Goal: Information Seeking & Learning: Learn about a topic

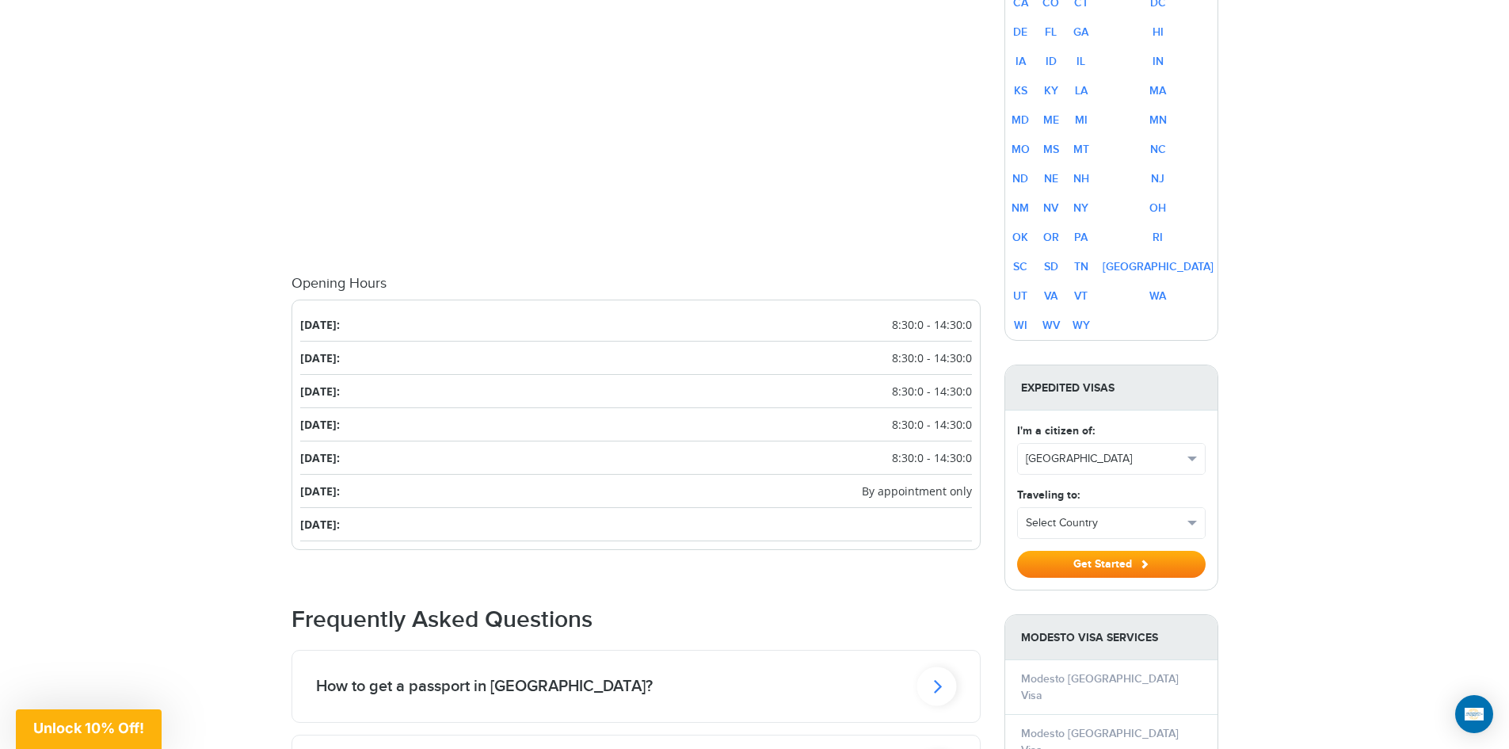
scroll to position [713, 0]
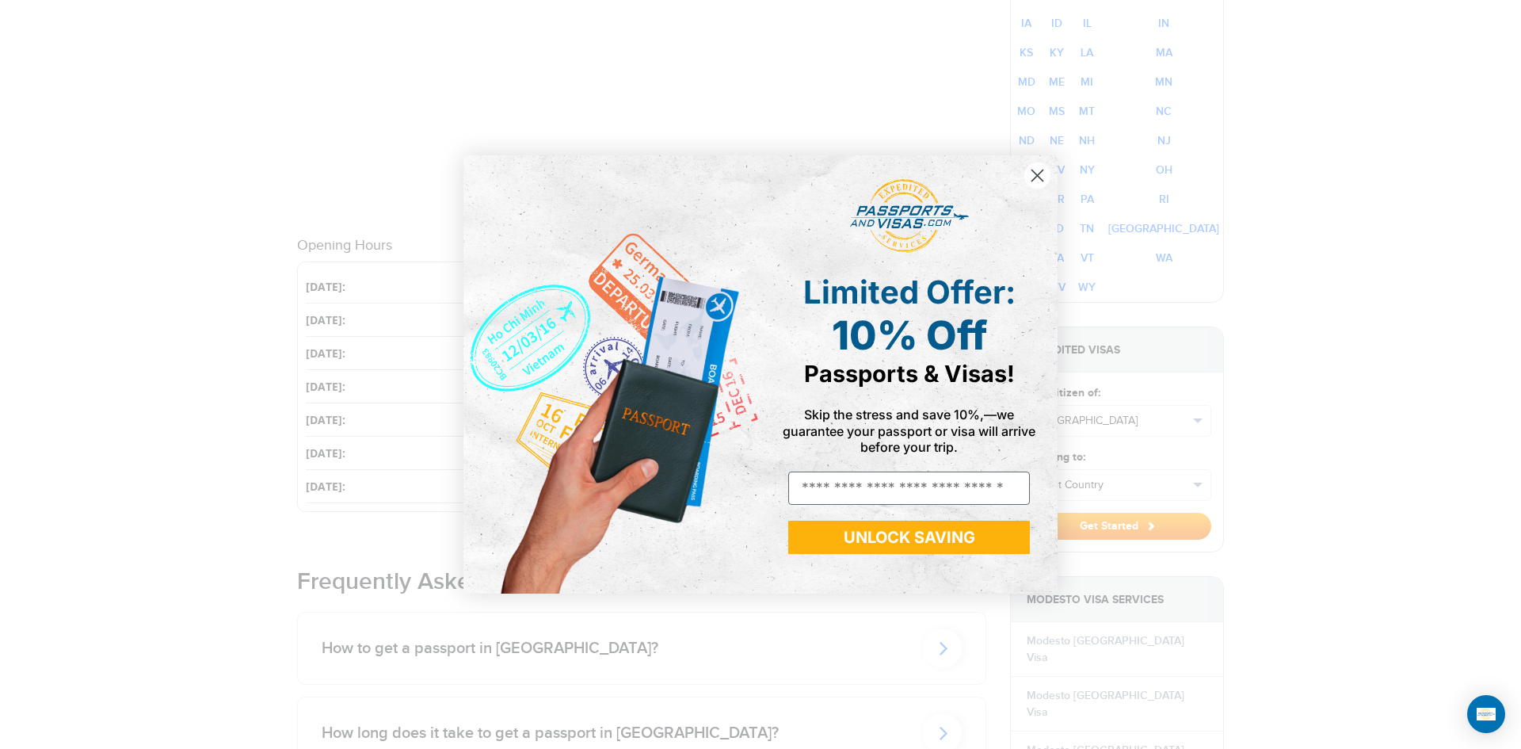
click at [1036, 174] on icon "Close dialog" at bounding box center [1037, 175] width 11 height 11
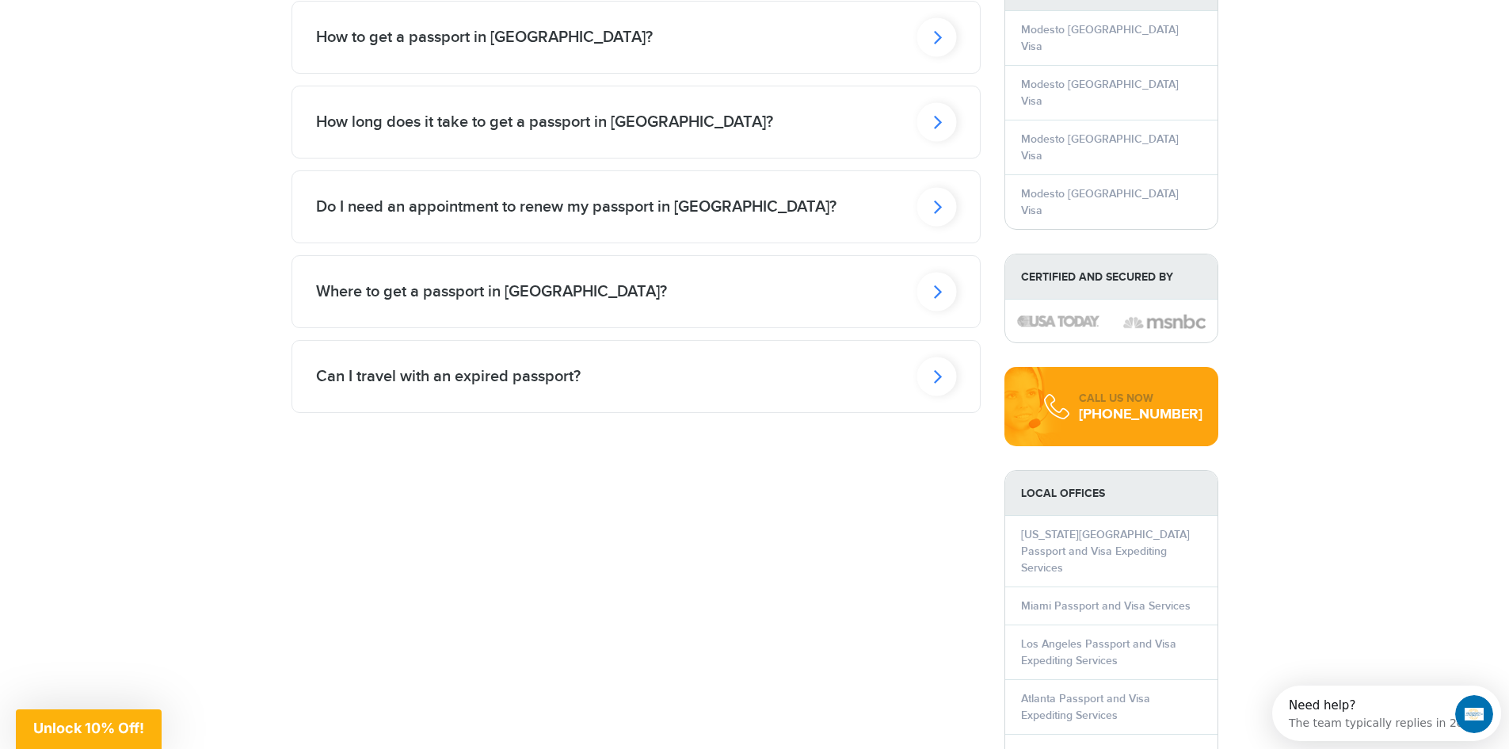
scroll to position [1347, 0]
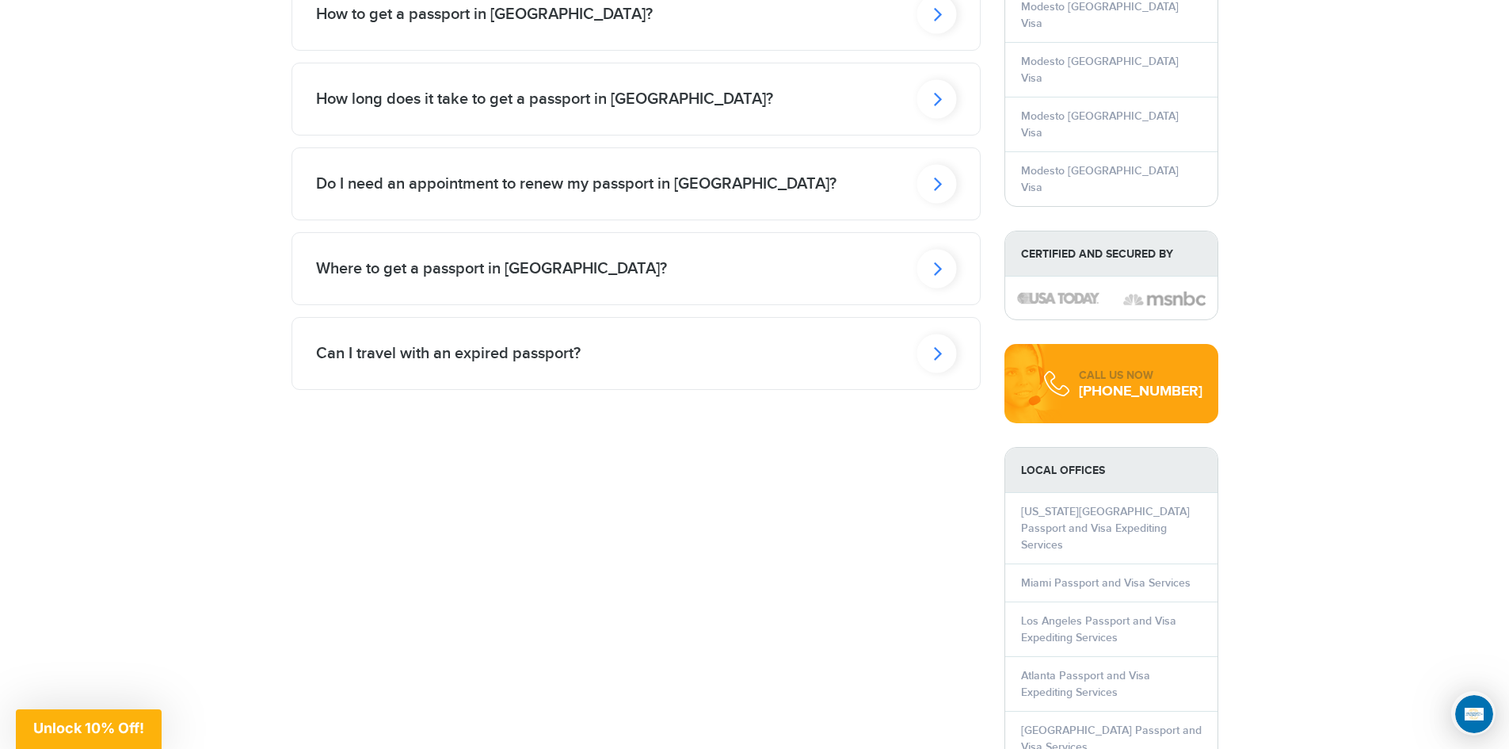
click at [426, 24] on h2 "Where to get a passport in Modesto?" at bounding box center [484, 14] width 337 height 19
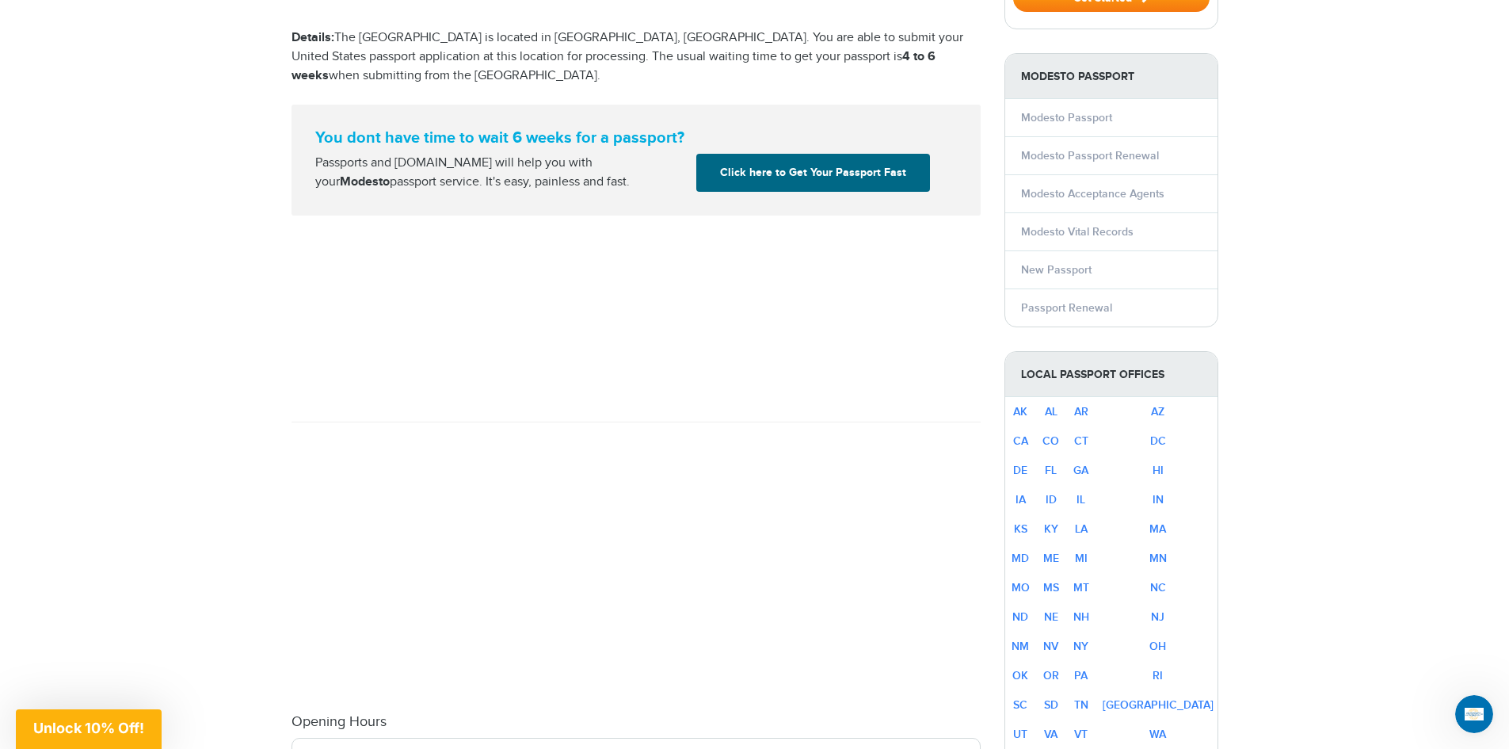
scroll to position [79, 0]
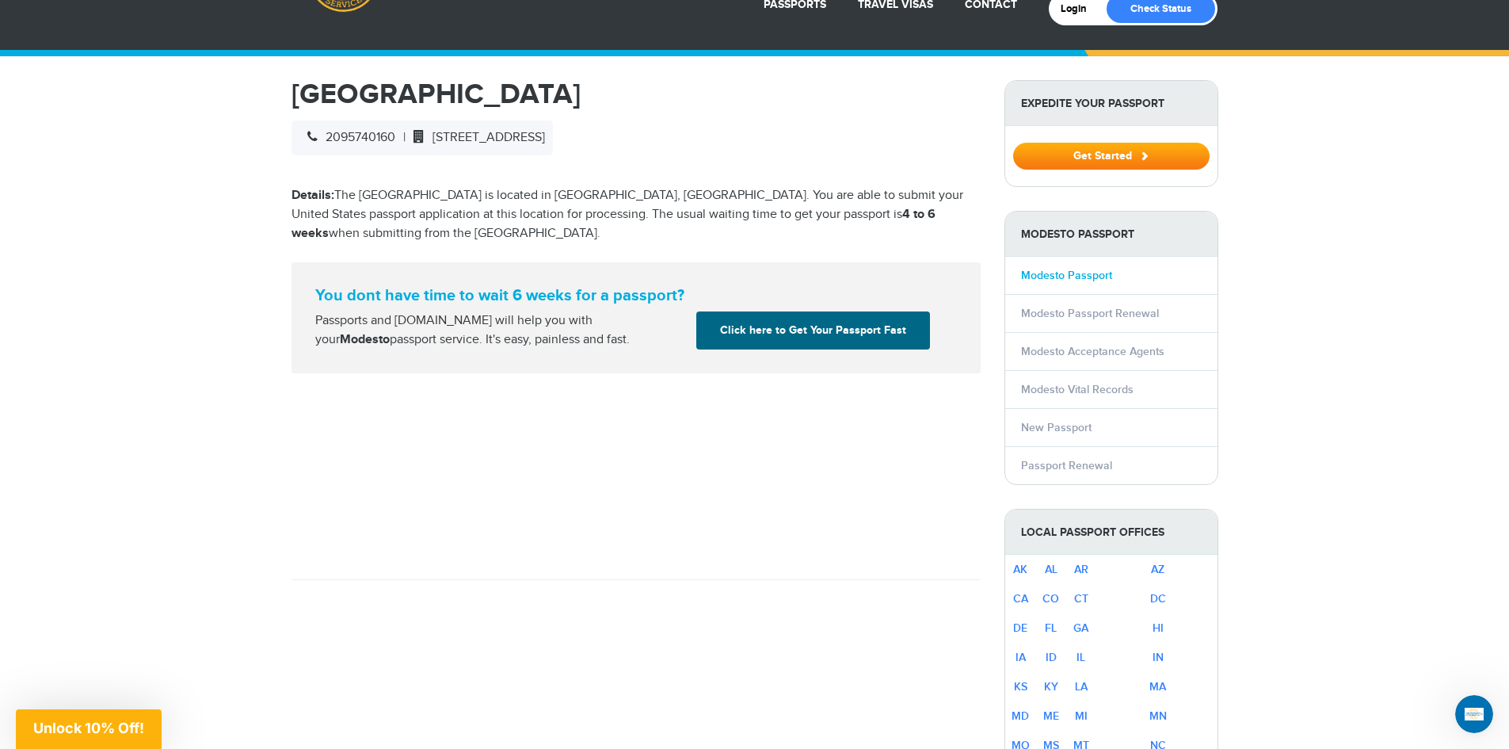
click at [1055, 280] on link "Modesto Passport" at bounding box center [1066, 275] width 91 height 13
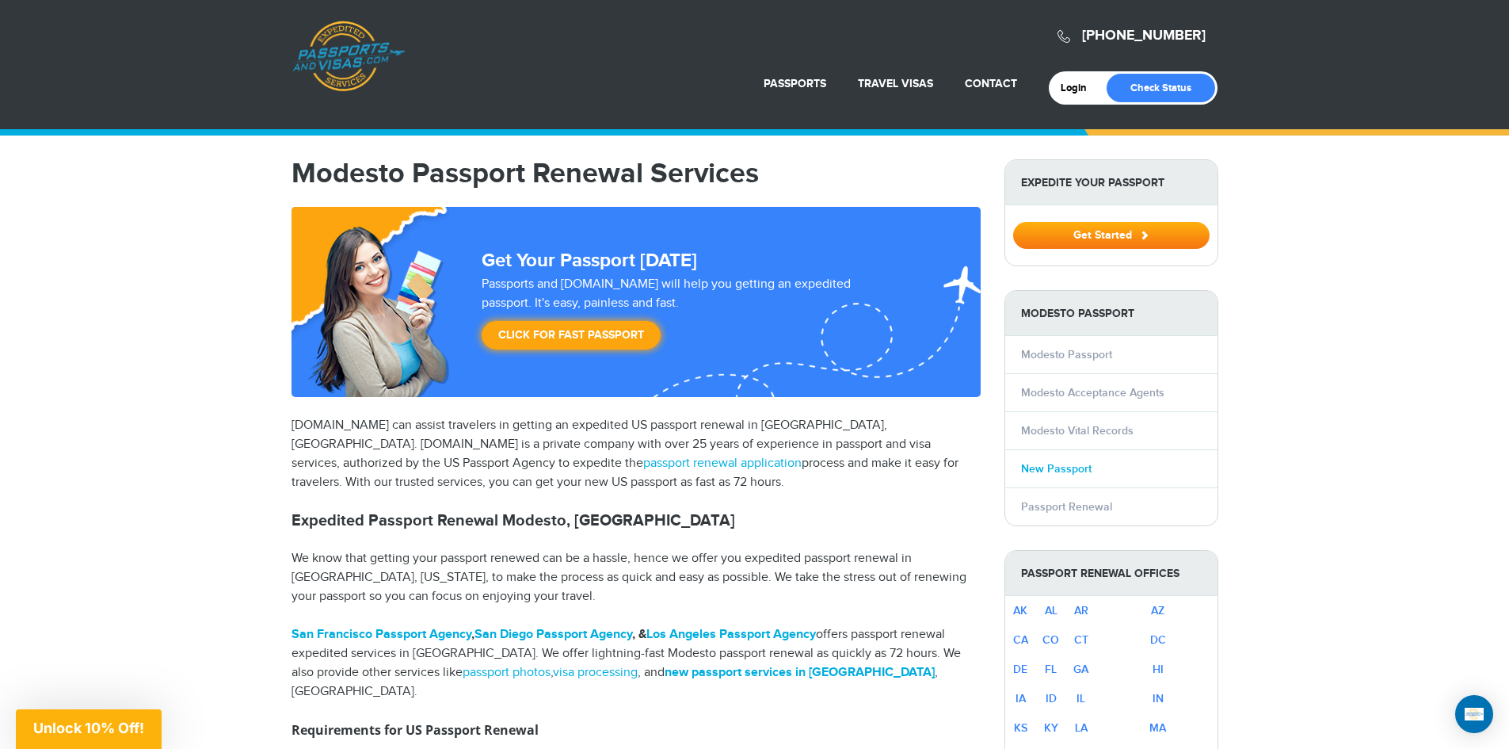
click at [1058, 472] on link "New Passport" at bounding box center [1056, 468] width 71 height 13
